Goal: Information Seeking & Learning: Learn about a topic

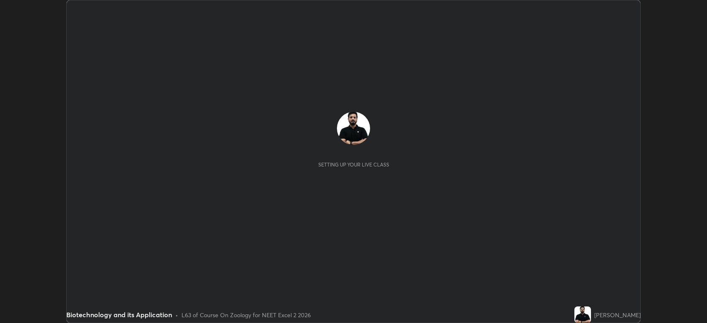
scroll to position [323, 707]
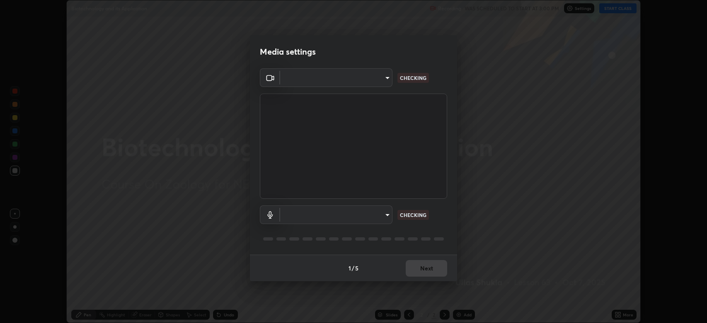
type input "794d03a334ab6cf92daa4269f68d25c817b6d7b5e31d9684855891884d0ab025"
type input "fdb80894c4ebc7df2e002856e42fb67b53546d0361b9f9eb09d9d3152e6861d2"
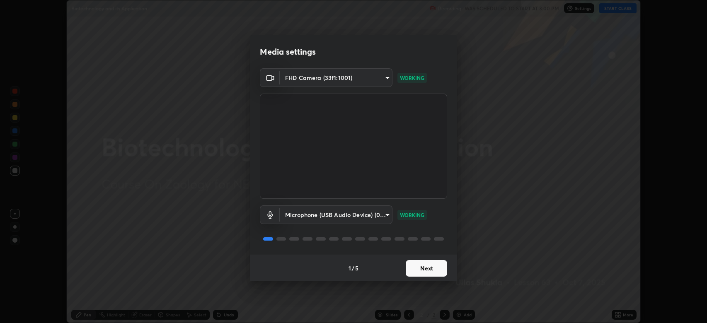
click at [429, 266] on button "Next" at bounding box center [426, 268] width 41 height 17
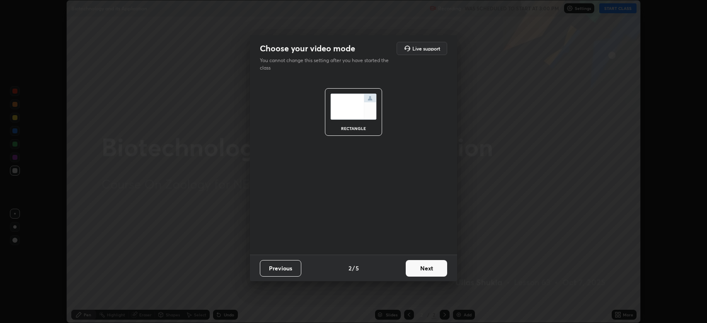
click at [430, 266] on button "Next" at bounding box center [426, 268] width 41 height 17
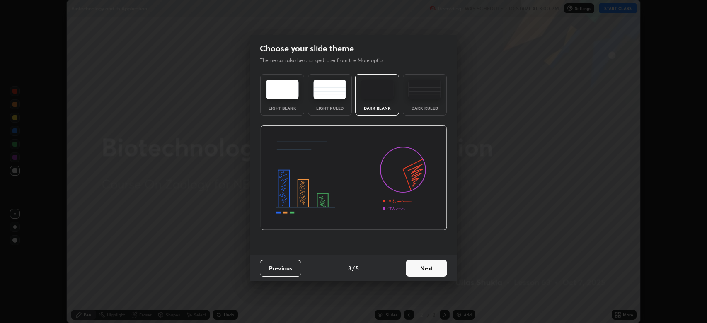
click at [430, 268] on button "Next" at bounding box center [426, 268] width 41 height 17
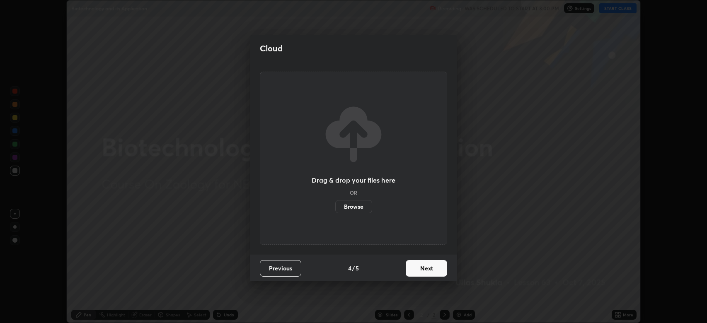
click at [430, 270] on button "Next" at bounding box center [426, 268] width 41 height 17
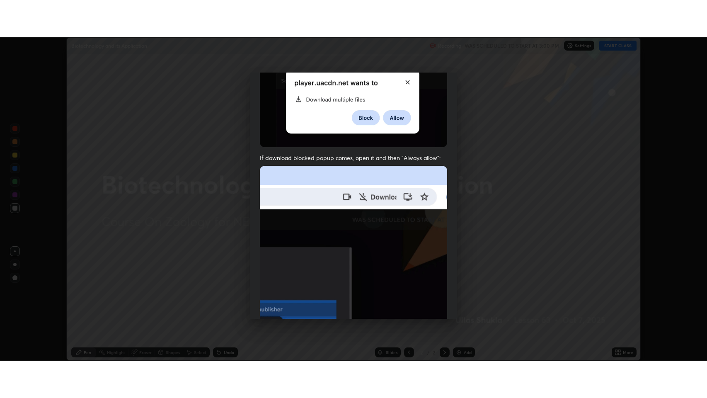
scroll to position [168, 0]
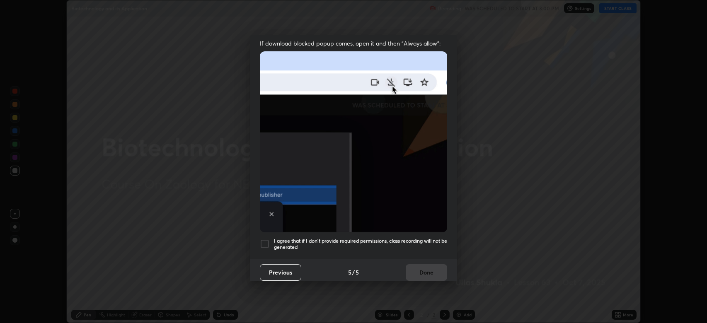
click at [424, 238] on h5 "I agree that if I don't provide required permissions, class recording will not …" at bounding box center [360, 244] width 173 height 13
click at [425, 264] on button "Done" at bounding box center [426, 272] width 41 height 17
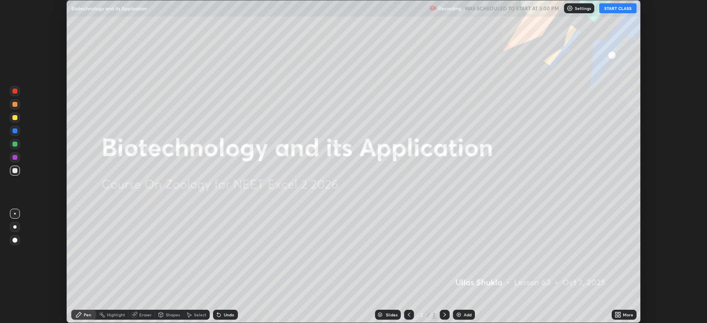
click at [618, 7] on button "START CLASS" at bounding box center [617, 8] width 37 height 10
click at [616, 313] on icon at bounding box center [616, 313] width 2 height 2
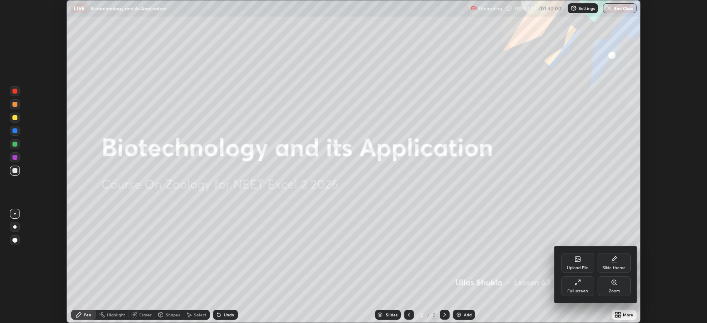
click at [572, 283] on div "Full screen" at bounding box center [577, 286] width 33 height 20
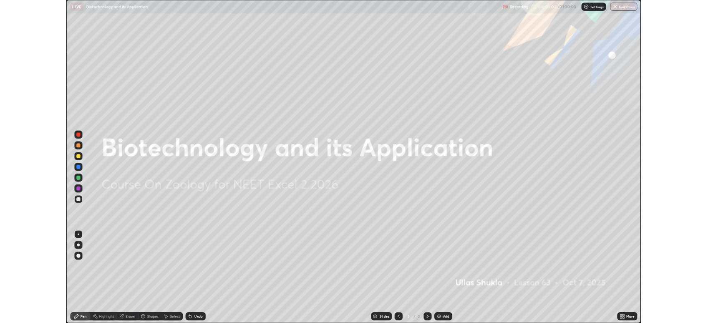
scroll to position [398, 707]
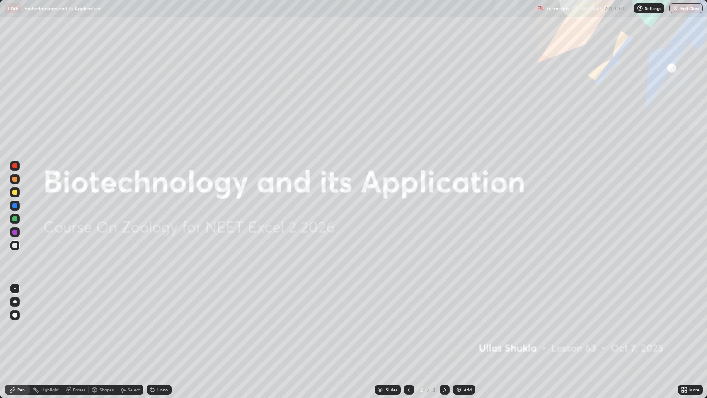
click at [459, 323] on img at bounding box center [458, 389] width 7 height 7
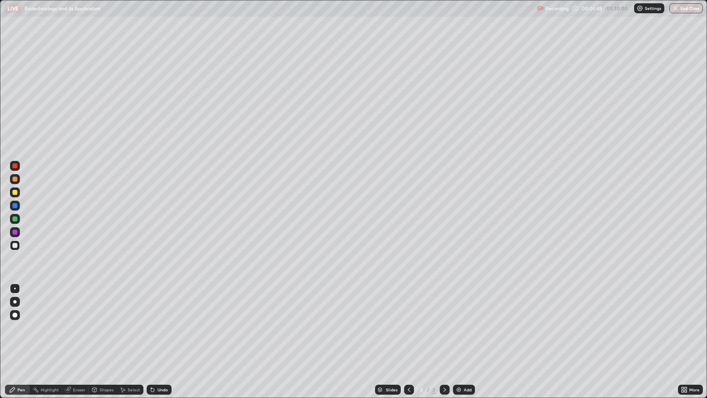
click at [15, 302] on div at bounding box center [14, 301] width 3 height 3
click at [15, 193] on div at bounding box center [14, 192] width 5 height 5
click at [158, 323] on div "Undo" at bounding box center [162, 389] width 10 height 4
click at [341, 11] on div "LIVE Biotechnology and its Application" at bounding box center [269, 8] width 529 height 17
click at [159, 323] on div "Undo" at bounding box center [162, 389] width 10 height 4
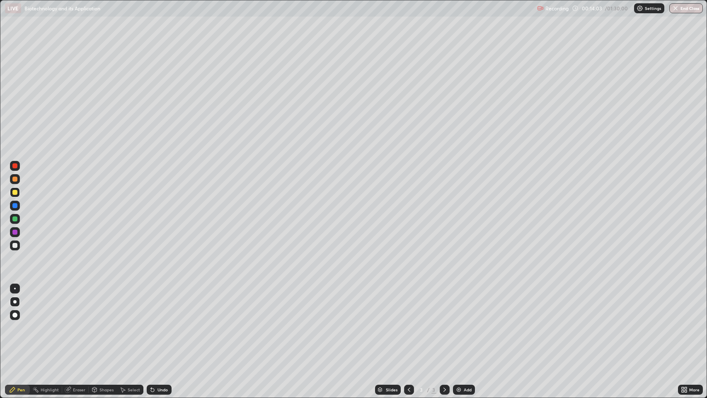
click at [157, 323] on div "Undo" at bounding box center [162, 389] width 10 height 4
click at [460, 323] on img at bounding box center [458, 389] width 7 height 7
click at [152, 323] on icon at bounding box center [152, 389] width 3 height 3
click at [159, 323] on div "Undo" at bounding box center [162, 389] width 10 height 4
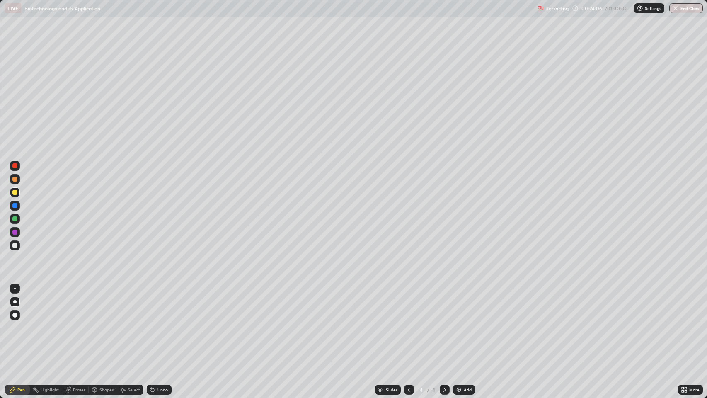
click at [158, 323] on div "Undo" at bounding box center [162, 389] width 10 height 4
click at [162, 323] on div "Undo" at bounding box center [162, 389] width 10 height 4
click at [164, 323] on div "Undo" at bounding box center [162, 389] width 10 height 4
click at [458, 323] on img at bounding box center [458, 389] width 7 height 7
click at [162, 323] on div "Undo" at bounding box center [162, 389] width 10 height 4
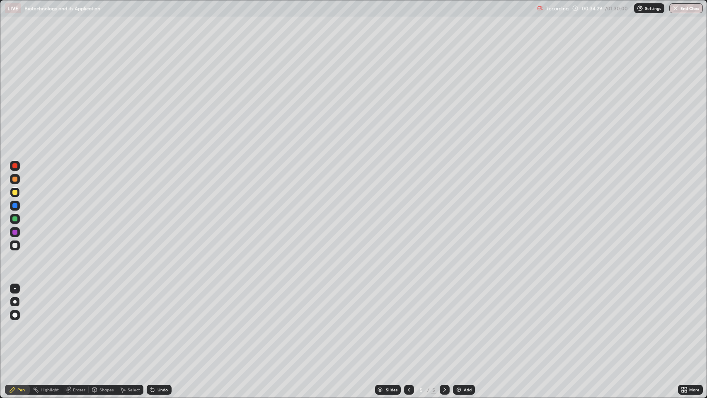
click at [164, 323] on div "Undo" at bounding box center [162, 389] width 10 height 4
click at [78, 323] on div "Eraser" at bounding box center [79, 389] width 12 height 4
click at [20, 323] on div "Pen" at bounding box center [20, 389] width 7 height 4
click at [627, 323] on div "Slides 5 / 5 Add" at bounding box center [425, 389] width 507 height 17
click at [459, 323] on img at bounding box center [458, 389] width 7 height 7
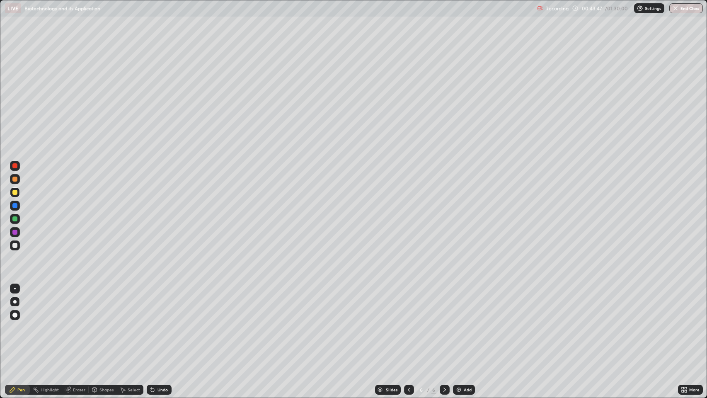
click at [157, 323] on div "Undo" at bounding box center [162, 389] width 10 height 4
click at [161, 323] on div "Undo" at bounding box center [162, 389] width 10 height 4
click at [16, 247] on div at bounding box center [14, 245] width 5 height 5
click at [13, 192] on div at bounding box center [14, 192] width 5 height 5
click at [15, 245] on div at bounding box center [14, 245] width 5 height 5
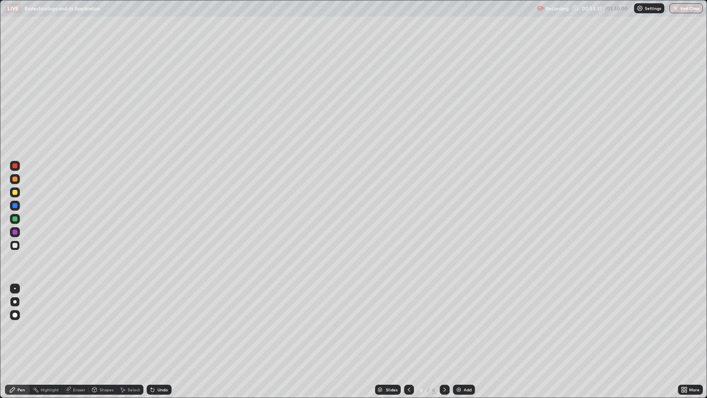
click at [15, 192] on div at bounding box center [14, 192] width 5 height 5
click at [15, 245] on div at bounding box center [14, 245] width 5 height 5
click at [552, 323] on div "Slides 6 / 6 Add" at bounding box center [425, 389] width 507 height 17
click at [602, 323] on div "Slides 6 / 6 Add" at bounding box center [425, 389] width 507 height 17
click at [695, 323] on div "More" at bounding box center [690, 389] width 25 height 17
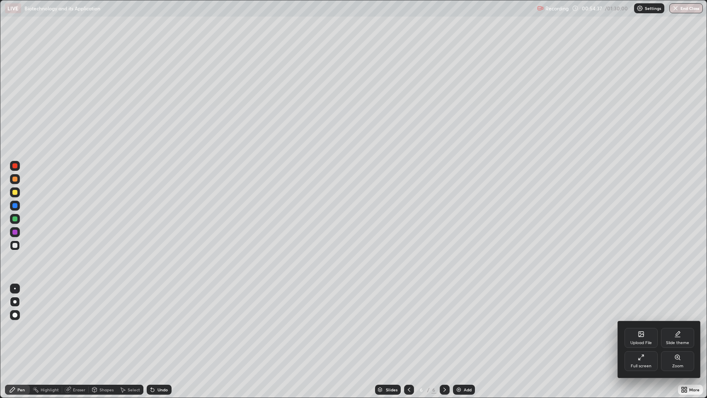
click at [665, 307] on div at bounding box center [353, 199] width 707 height 398
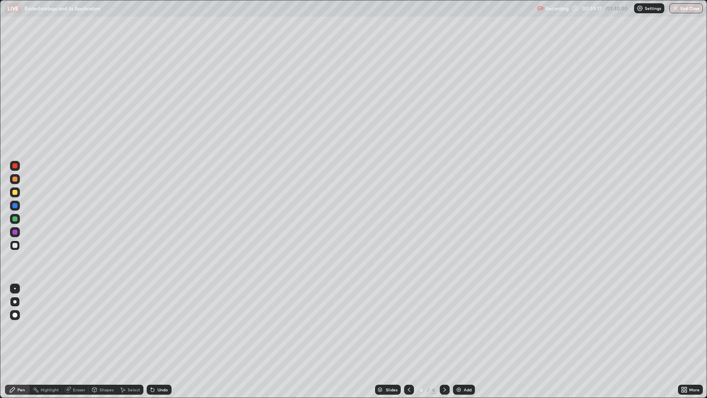
click at [462, 323] on div "Add" at bounding box center [464, 389] width 22 height 10
click at [159, 323] on div "Undo" at bounding box center [162, 389] width 10 height 4
click at [162, 323] on div "Undo" at bounding box center [162, 389] width 10 height 4
click at [167, 323] on div "Undo" at bounding box center [162, 389] width 10 height 4
click at [459, 323] on img at bounding box center [458, 389] width 7 height 7
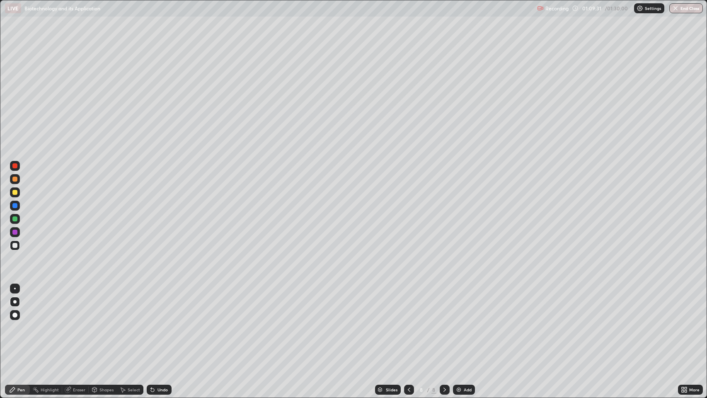
click at [160, 323] on div "Undo" at bounding box center [162, 389] width 10 height 4
click at [158, 323] on div "Undo" at bounding box center [159, 389] width 25 height 10
click at [159, 323] on div "Undo" at bounding box center [162, 389] width 10 height 4
click at [13, 192] on div at bounding box center [14, 192] width 5 height 5
click at [15, 288] on div at bounding box center [15, 289] width 2 height 2
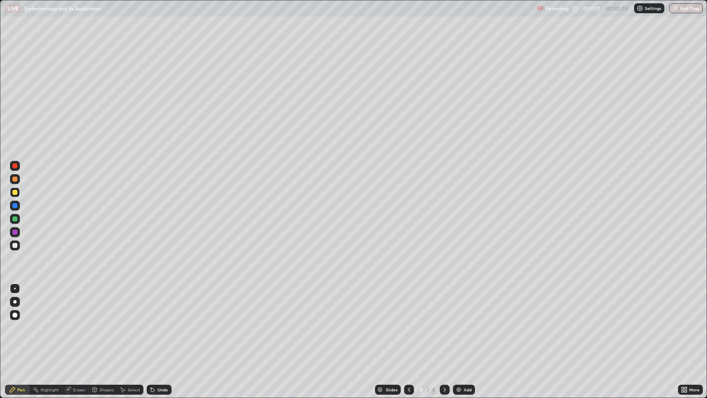
click at [14, 300] on div at bounding box center [14, 301] width 3 height 3
click at [16, 246] on div at bounding box center [14, 245] width 5 height 5
click at [15, 288] on div at bounding box center [15, 289] width 2 height 2
click at [157, 323] on div "Undo" at bounding box center [162, 389] width 10 height 4
click at [15, 300] on div at bounding box center [14, 301] width 3 height 3
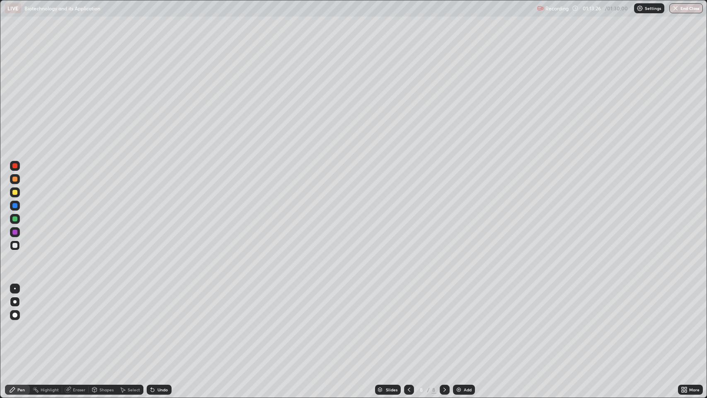
click at [12, 193] on div at bounding box center [14, 192] width 5 height 5
click at [14, 219] on div at bounding box center [14, 218] width 5 height 5
click at [17, 246] on div at bounding box center [14, 245] width 5 height 5
click at [13, 193] on div at bounding box center [14, 192] width 5 height 5
click at [677, 10] on img "button" at bounding box center [675, 8] width 7 height 7
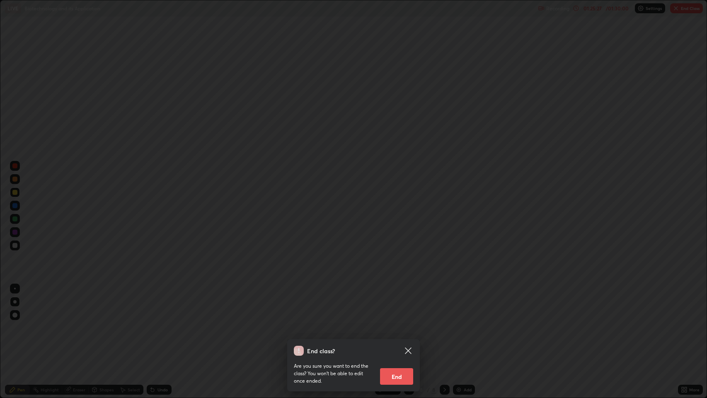
click at [394, 323] on button "End" at bounding box center [396, 376] width 33 height 17
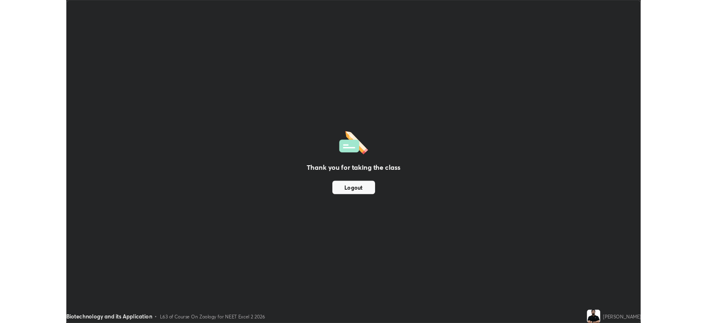
scroll to position [41105, 40721]
